Goal: Task Accomplishment & Management: Use online tool/utility

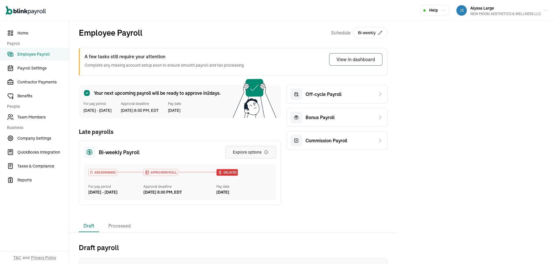
click at [252, 152] on div "Explore options" at bounding box center [251, 152] width 36 height 6
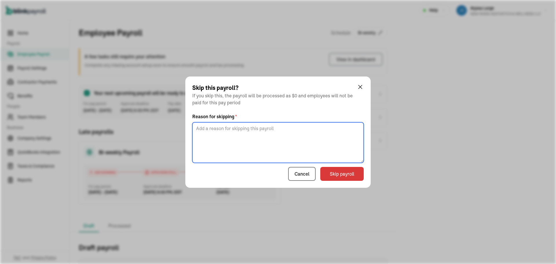
click at [281, 142] on textarea at bounding box center [278, 142] width 172 height 41
type textarea "always skip"
click at [334, 173] on button "Skip payroll" at bounding box center [342, 174] width 43 height 14
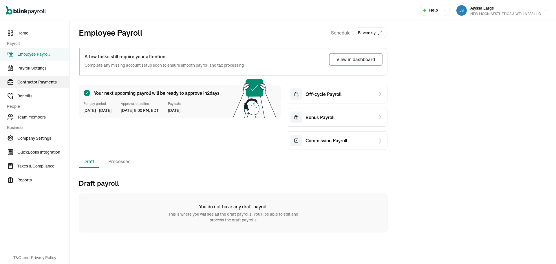
click at [54, 80] on span "Contractor Payments" at bounding box center [43, 82] width 52 height 6
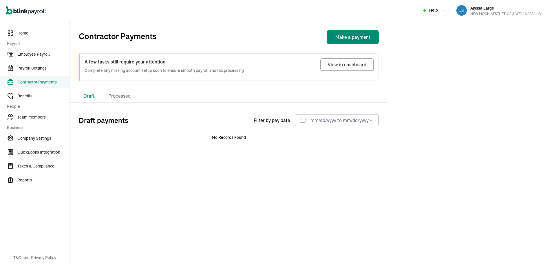
select select "direct_deposit"
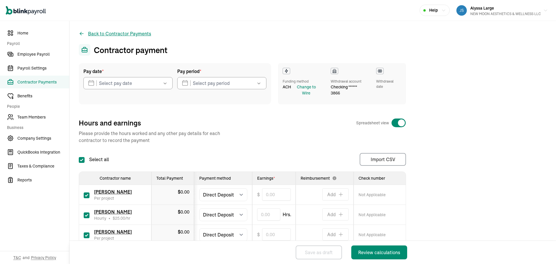
checkbox input "true"
click at [87, 236] on input "checkbox" at bounding box center [87, 235] width 6 height 6
checkbox input "false"
type input "0.00"
click at [258, 214] on input "text" at bounding box center [268, 214] width 23 height 12
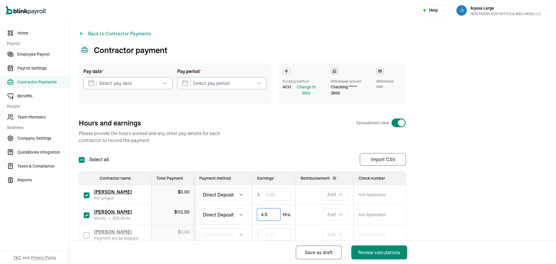
type input "4.5"
type input "4.50"
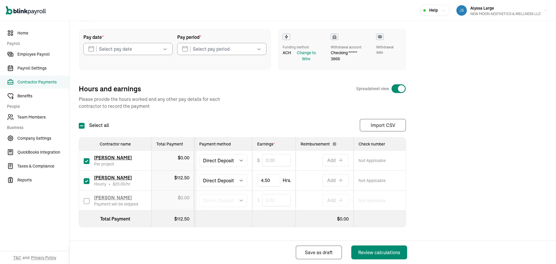
scroll to position [34, 0]
click at [265, 160] on input "text" at bounding box center [276, 160] width 29 height 12
type input "100.00"
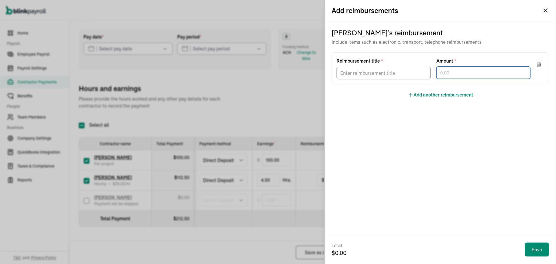
click at [450, 74] on input "text" at bounding box center [484, 73] width 94 height 12
type input "505.05"
click at [456, 70] on input "505.05" at bounding box center [484, 73] width 94 height 12
type input "505.50"
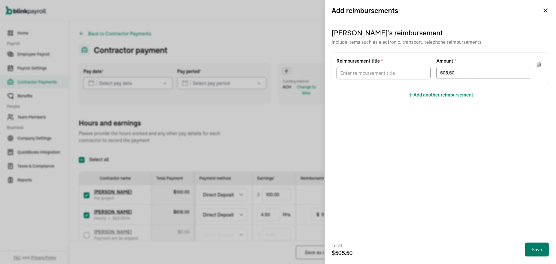
click at [542, 247] on button "Save" at bounding box center [537, 250] width 24 height 14
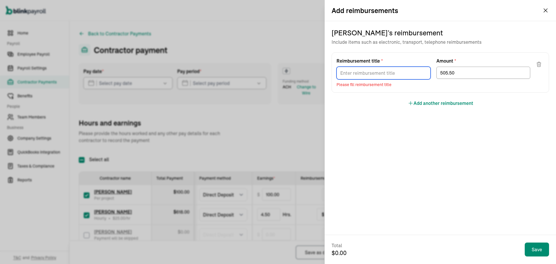
click at [387, 71] on input "Reimbursement title *" at bounding box center [384, 73] width 94 height 13
type input "Commission"
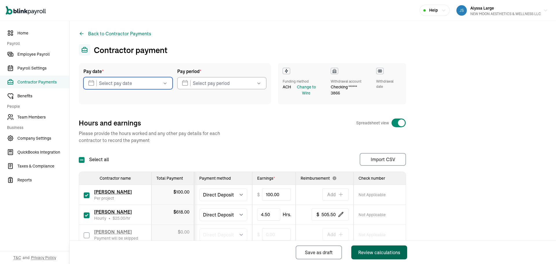
click at [376, 253] on div "Review calculations" at bounding box center [379, 252] width 42 height 7
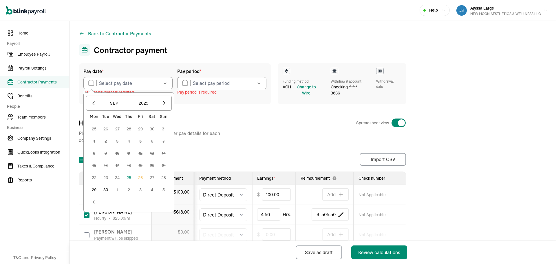
click at [108, 190] on button "30" at bounding box center [106, 190] width 12 height 12
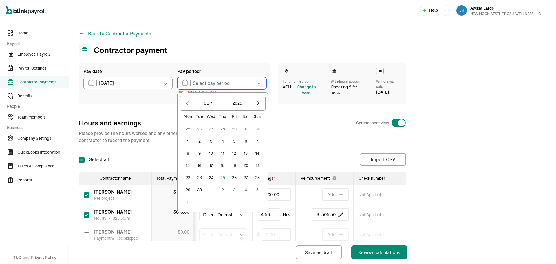
click at [201, 80] on input "text" at bounding box center [221, 83] width 89 height 12
click at [245, 163] on button "20" at bounding box center [246, 166] width 12 height 12
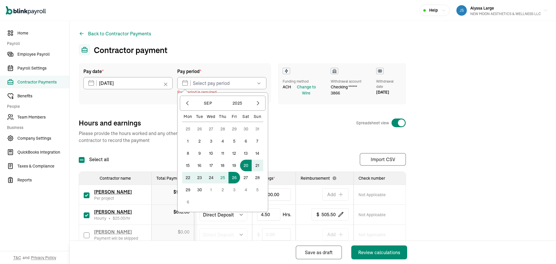
click at [237, 177] on button "26" at bounding box center [235, 178] width 12 height 12
type input "09/20/2025 ~ 09/26/2025"
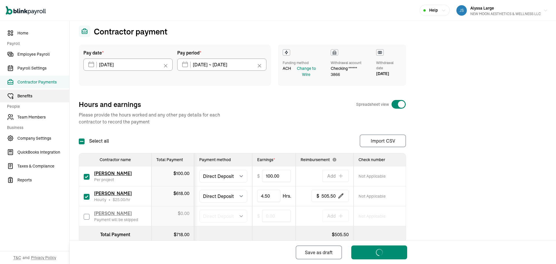
scroll to position [29, 0]
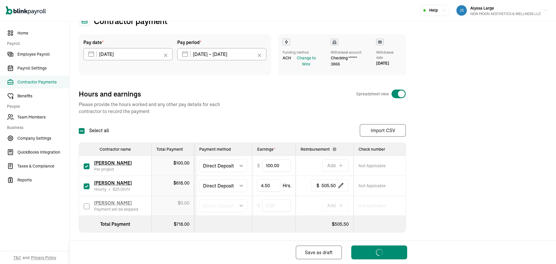
select select "direct_deposit"
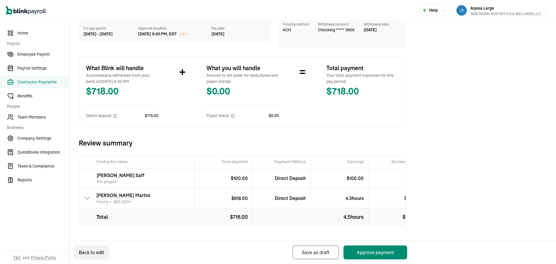
scroll to position [62, 0]
click at [371, 250] on button "Approve payment" at bounding box center [376, 252] width 64 height 14
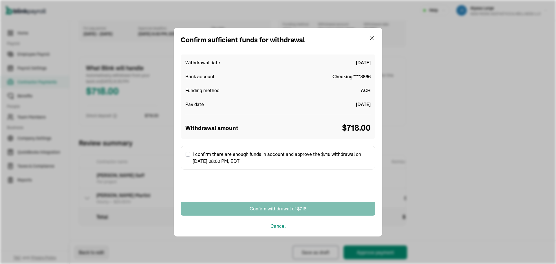
click at [185, 154] on label "I confirm there are enough funds in account and approve the $718 withdrawal on …" at bounding box center [278, 158] width 195 height 24
click at [186, 154] on input "I confirm there are enough funds in account and approve the $718 withdrawal on …" at bounding box center [188, 154] width 5 height 5
checkbox input "true"
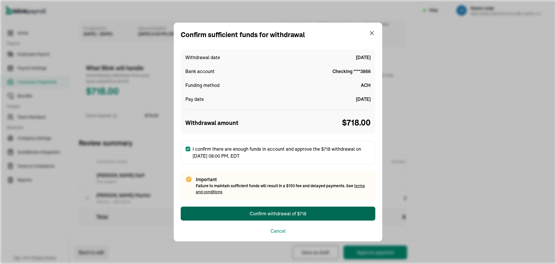
click at [235, 211] on button "Confirm withdrawal of $718" at bounding box center [278, 214] width 195 height 14
